Goal: Information Seeking & Learning: Learn about a topic

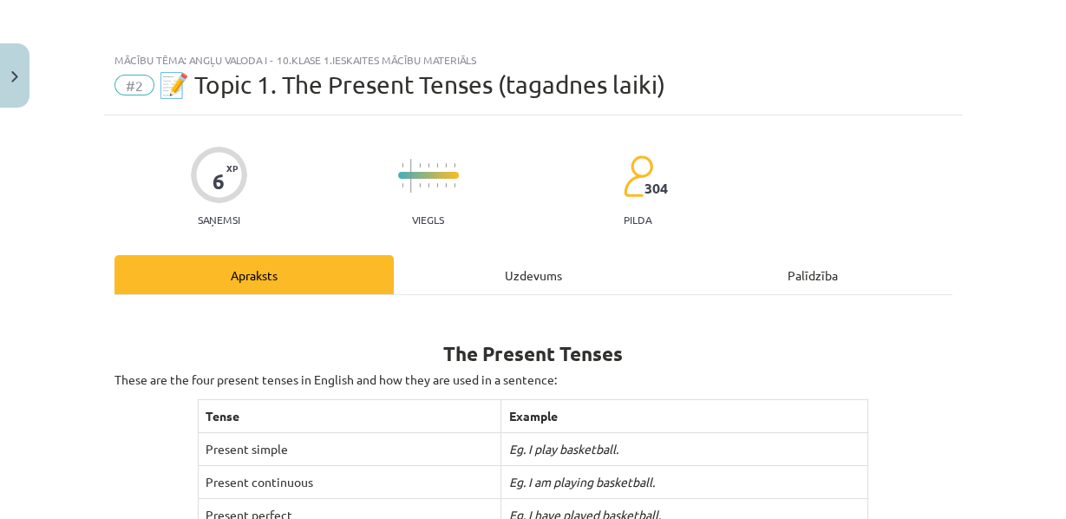
scroll to position [660, 0]
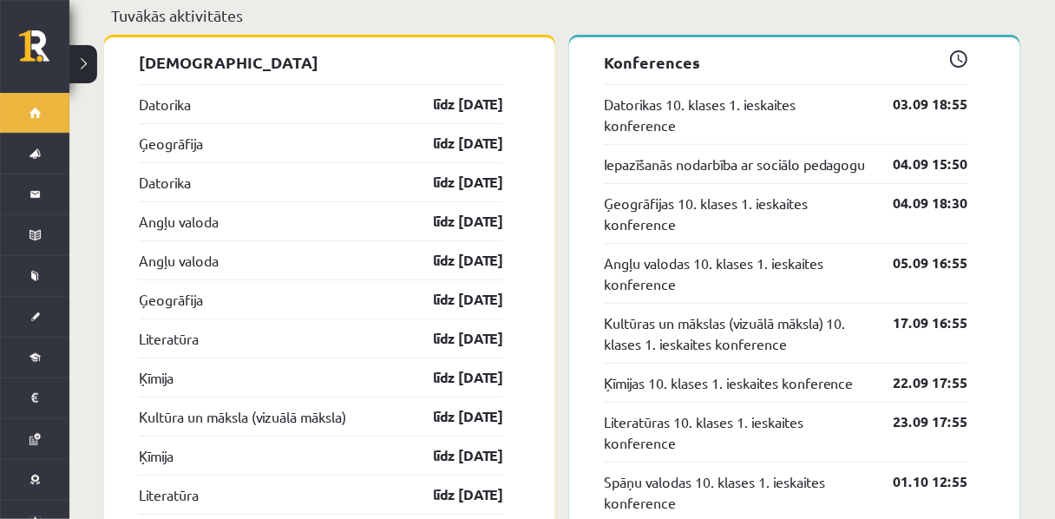
scroll to position [1804, 0]
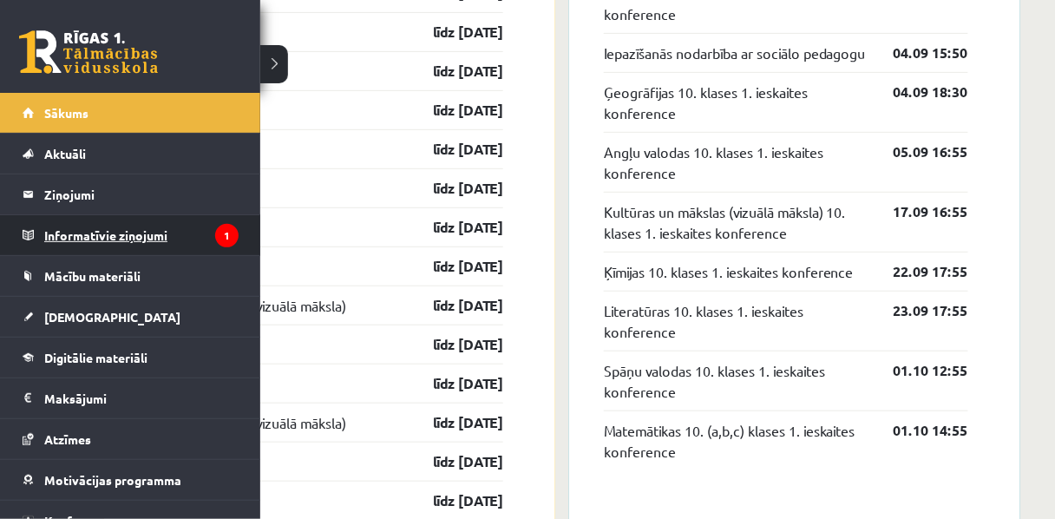
click at [69, 241] on legend "Informatīvie ziņojumi 1" at bounding box center [141, 235] width 194 height 40
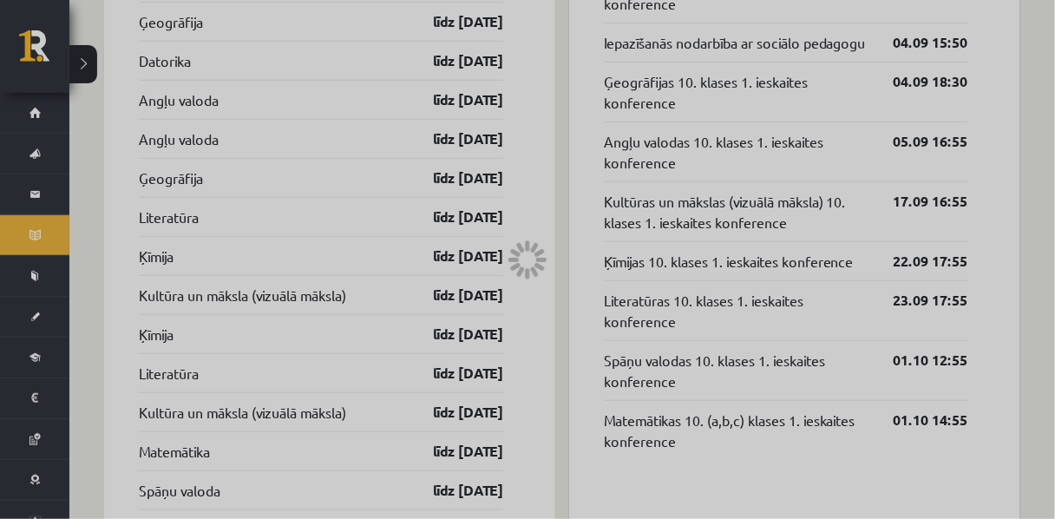
scroll to position [1810, 0]
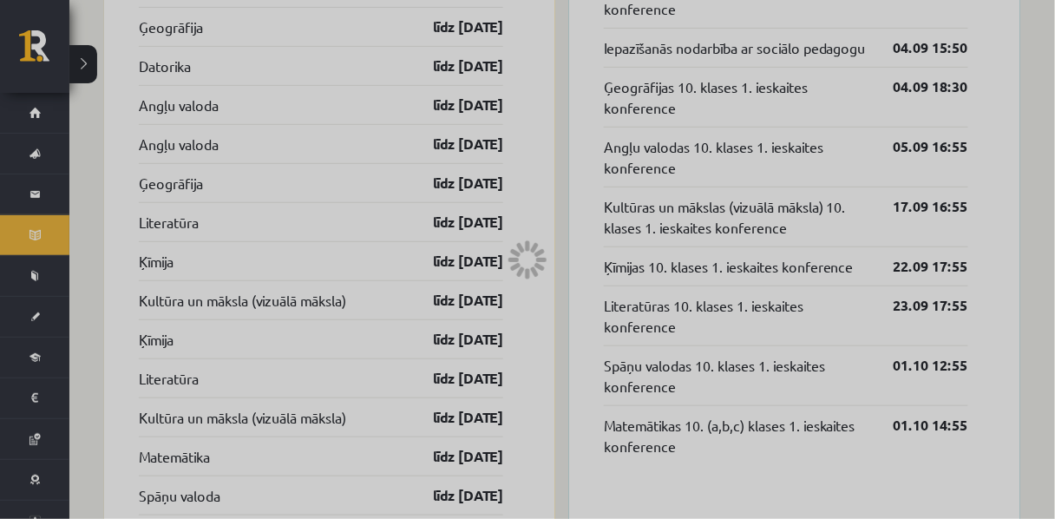
click at [40, 282] on div at bounding box center [527, 259] width 1055 height 519
click at [29, 280] on div at bounding box center [527, 259] width 1055 height 519
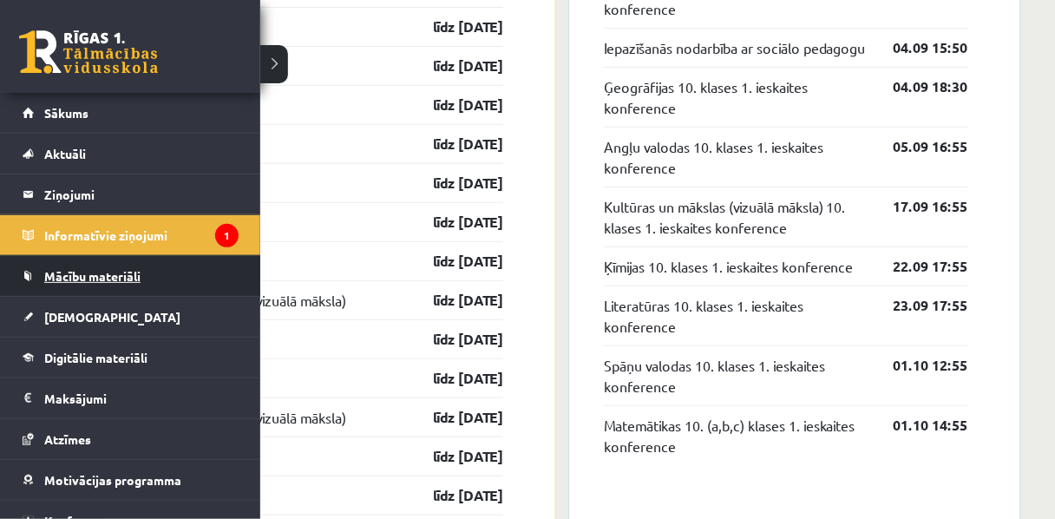
click at [67, 277] on span "Mācību materiāli" at bounding box center [92, 276] width 96 height 16
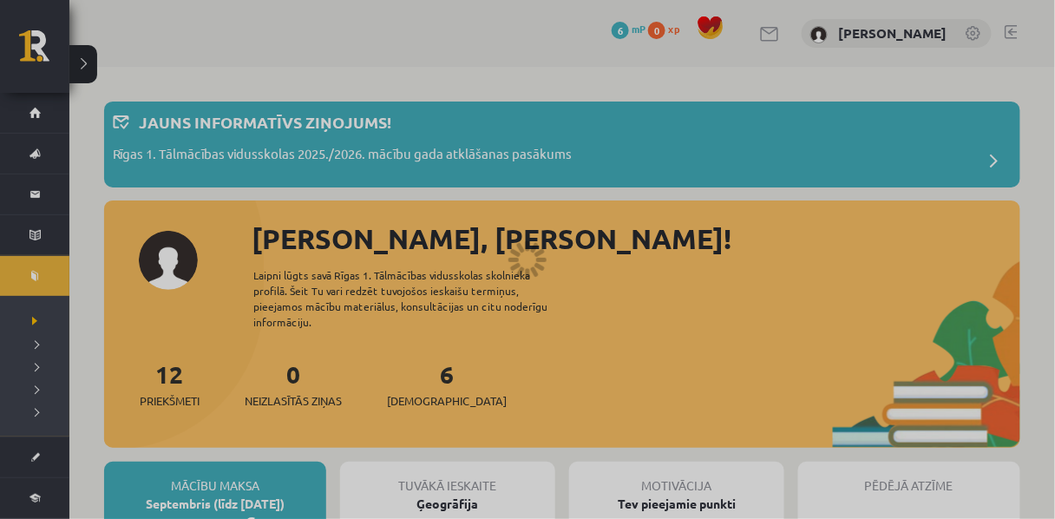
click at [403, 173] on div at bounding box center [527, 259] width 1055 height 519
click at [319, 121] on div at bounding box center [527, 259] width 1055 height 519
click at [982, 180] on div at bounding box center [527, 259] width 1055 height 519
click at [981, 181] on div at bounding box center [527, 259] width 1055 height 519
click at [419, 82] on div at bounding box center [527, 259] width 1055 height 519
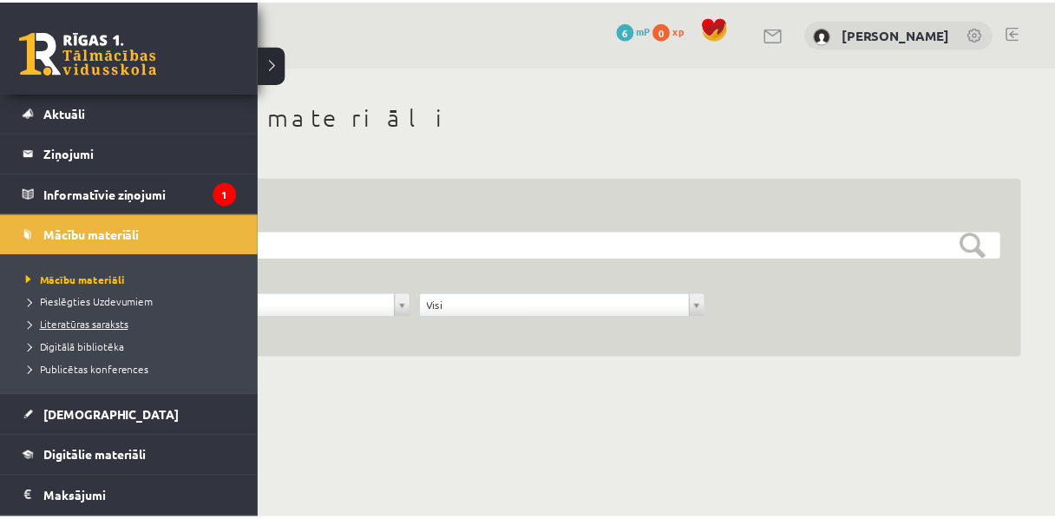
scroll to position [56, 0]
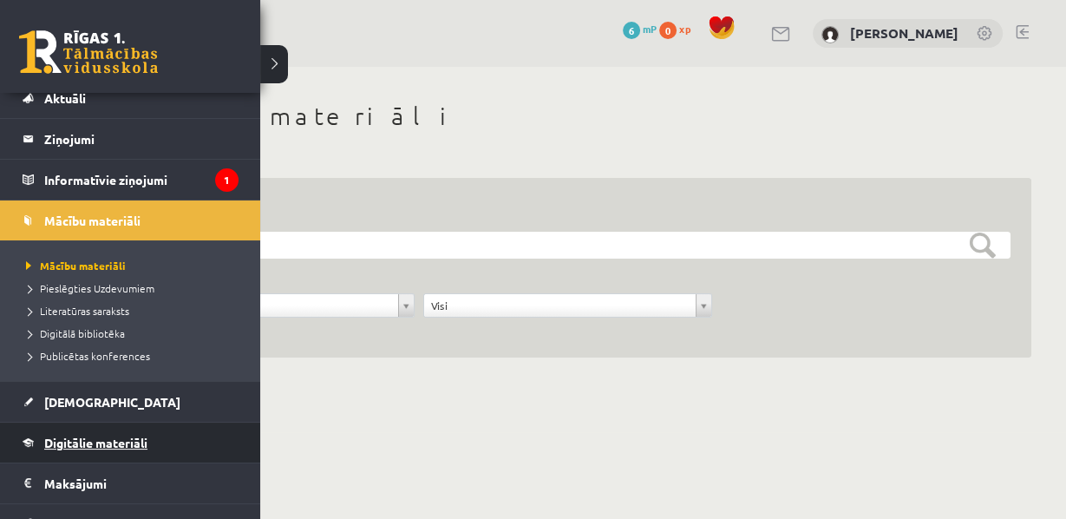
click at [87, 442] on span "Digitālie materiāli" at bounding box center [95, 443] width 103 height 16
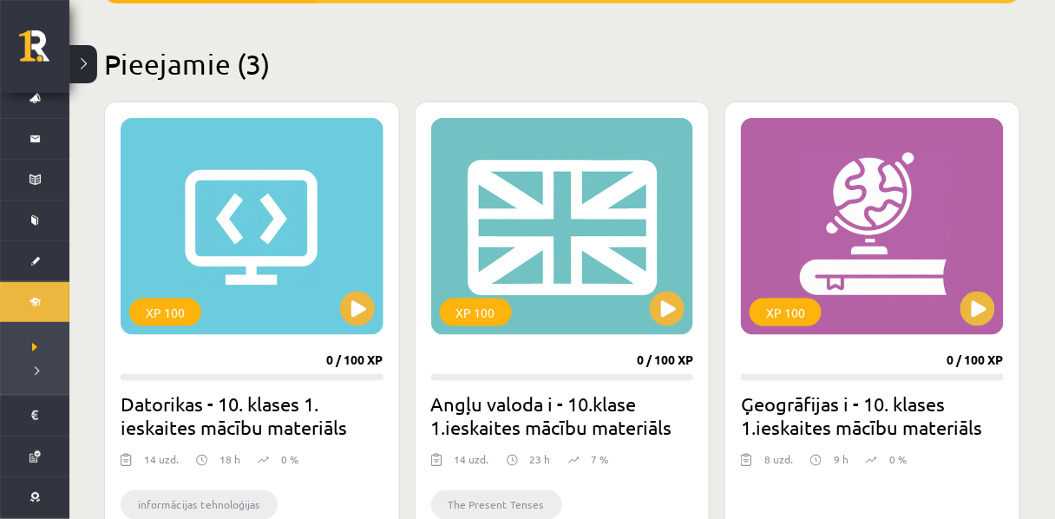
scroll to position [437, 0]
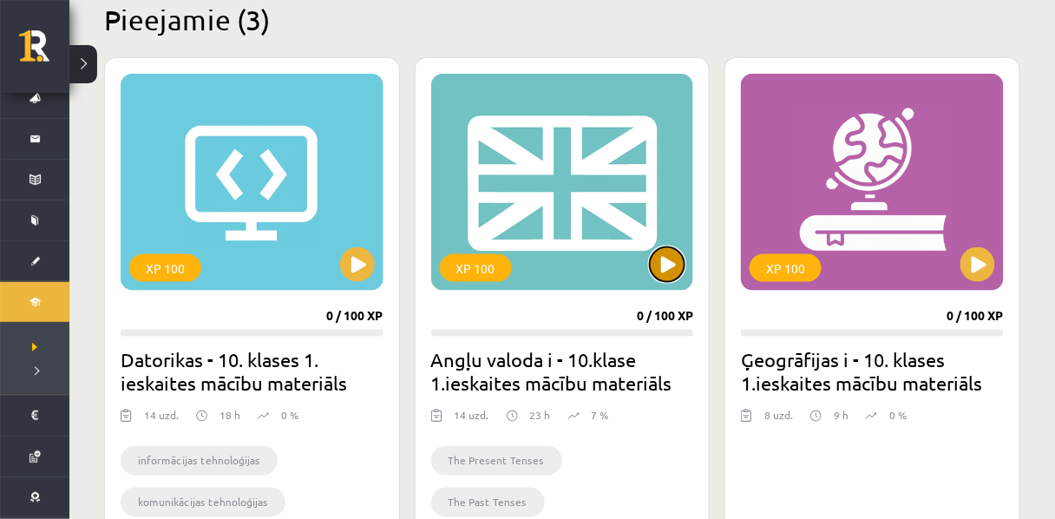
click at [671, 272] on button at bounding box center [667, 264] width 35 height 35
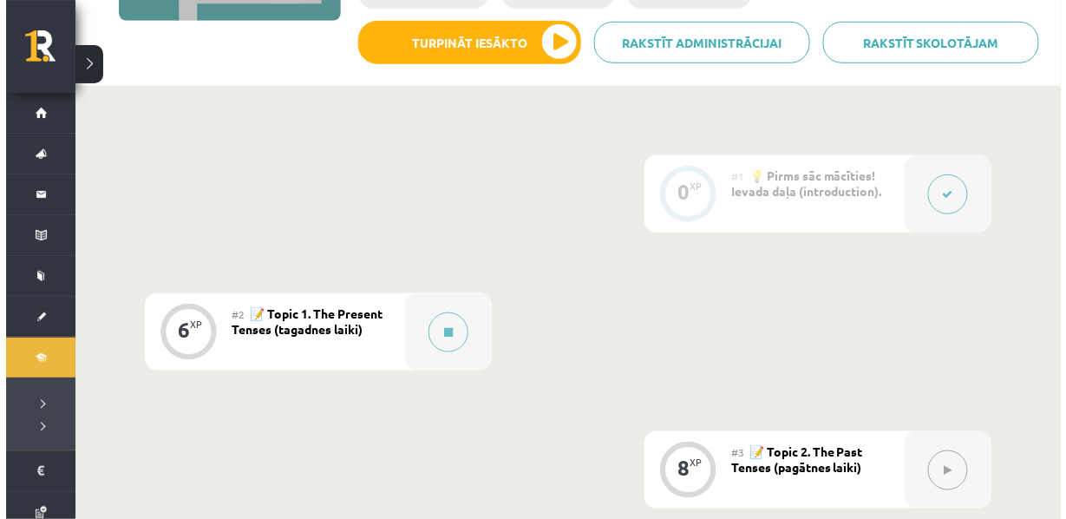
scroll to position [335, 0]
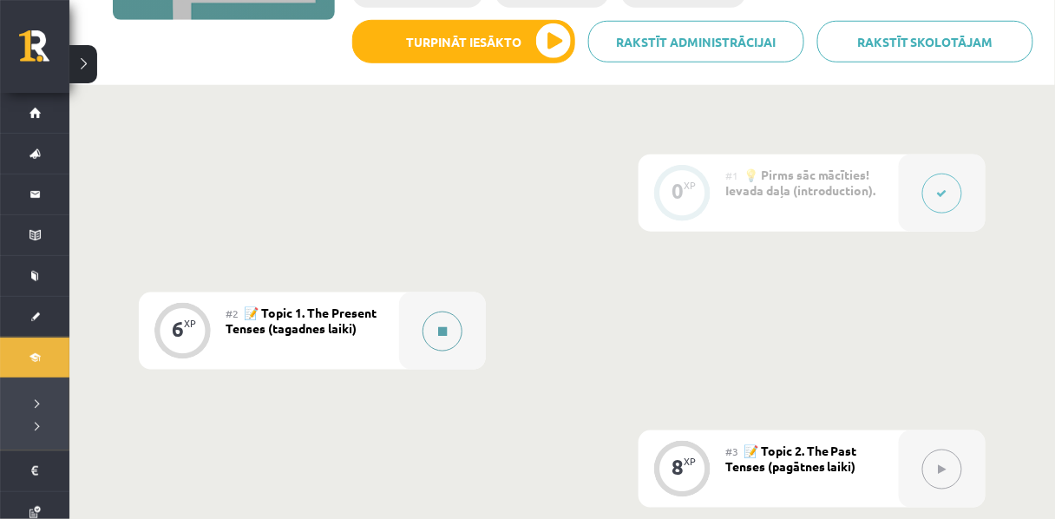
click at [437, 351] on button at bounding box center [442, 331] width 40 height 40
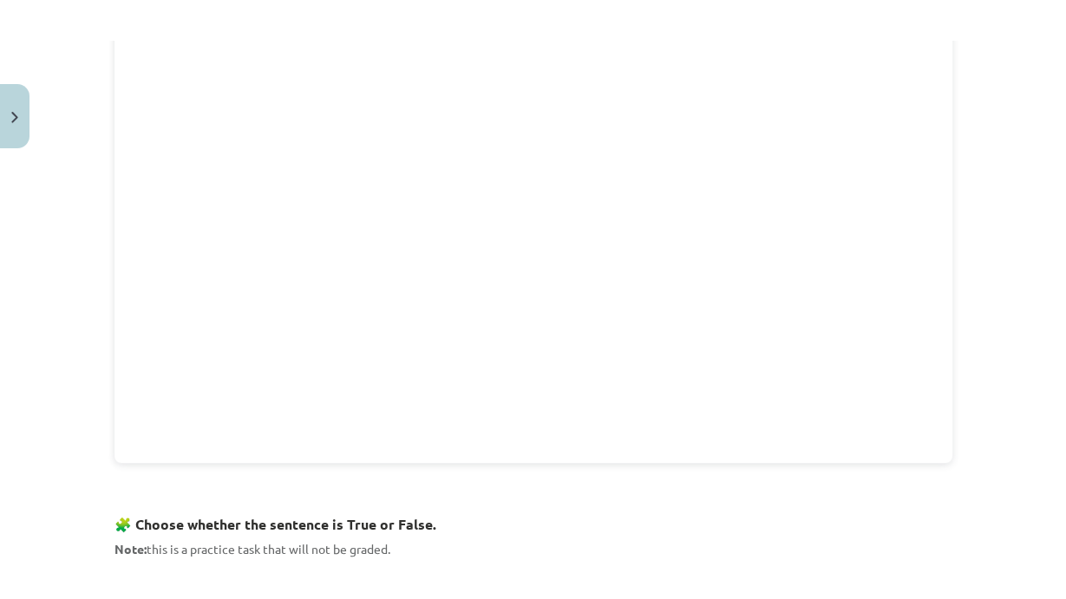
scroll to position [710, 0]
